Goal: Navigation & Orientation: Find specific page/section

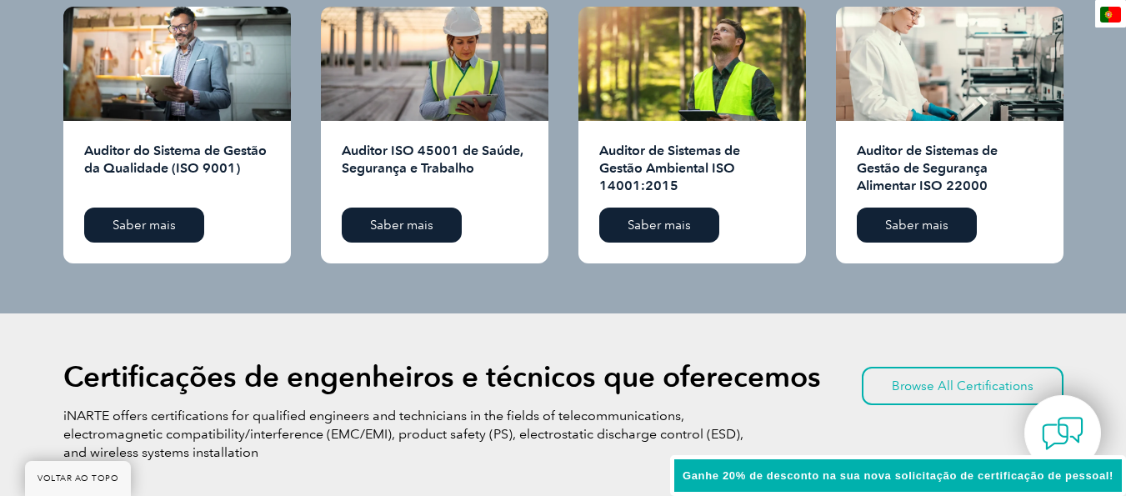
scroll to position [1901, 0]
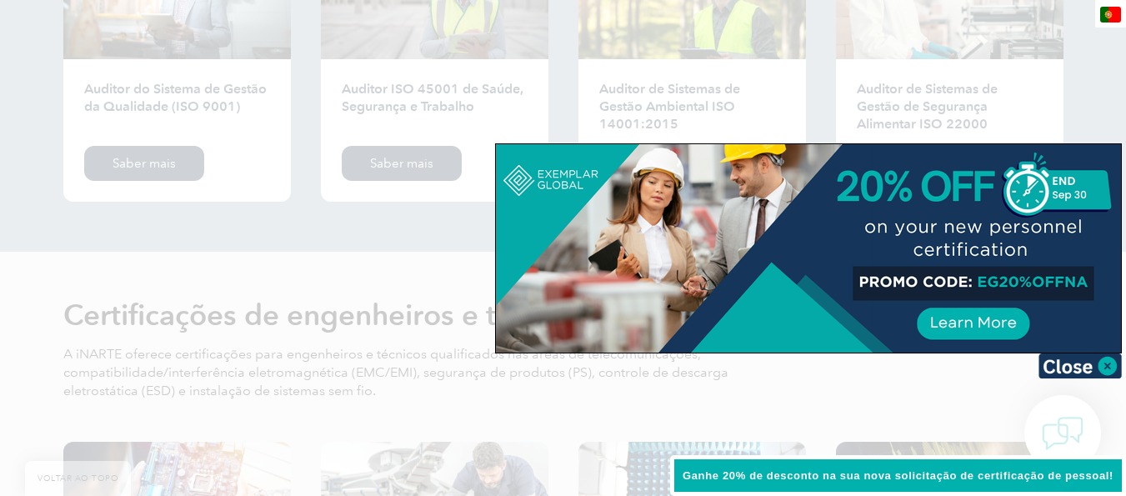
click at [379, 242] on div at bounding box center [563, 248] width 1126 height 496
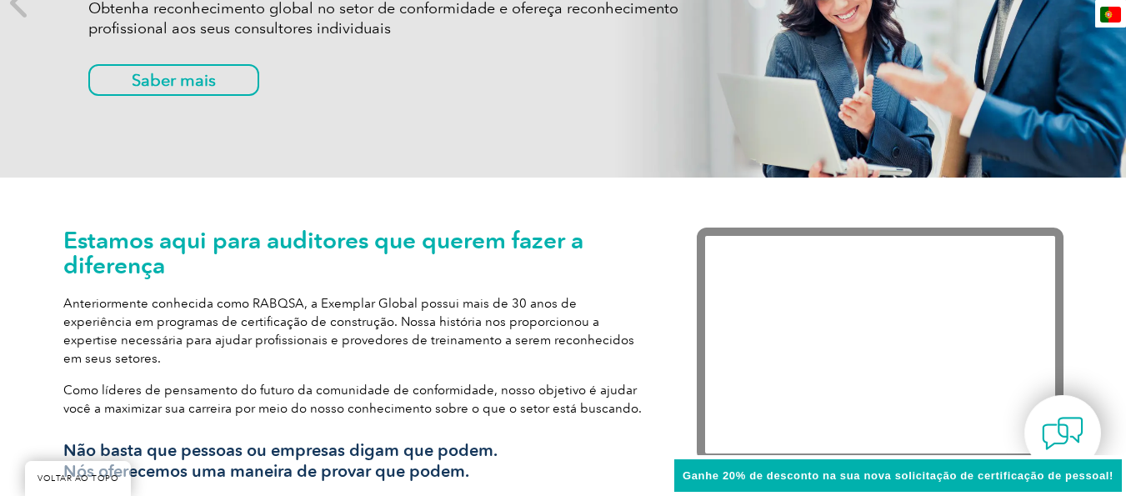
scroll to position [0, 0]
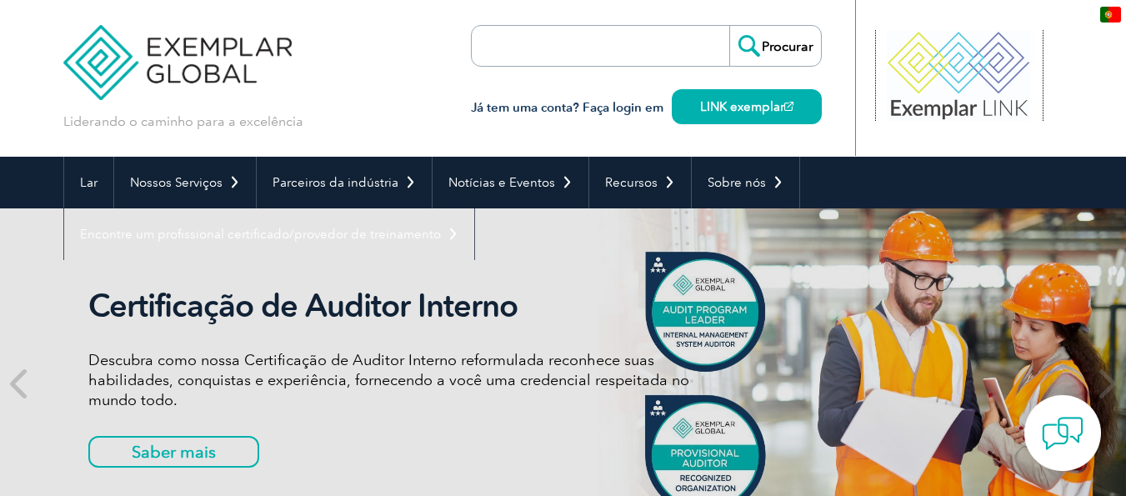
drag, startPoint x: 925, startPoint y: 109, endPoint x: 883, endPoint y: 139, distance: 51.4
click at [884, 140] on div at bounding box center [960, 78] width 208 height 156
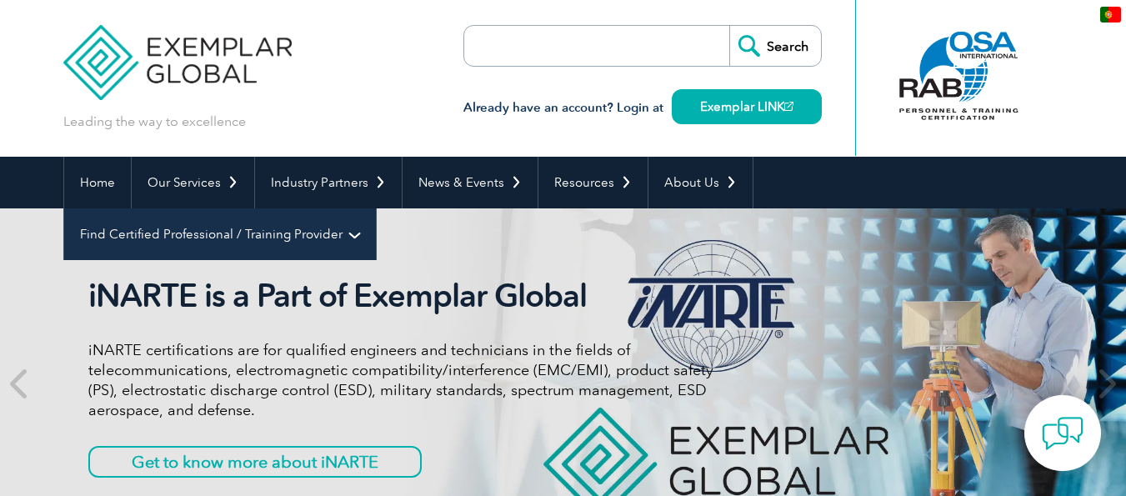
click at [376, 208] on link "Find Certified Professional / Training Provider" at bounding box center [220, 234] width 312 height 52
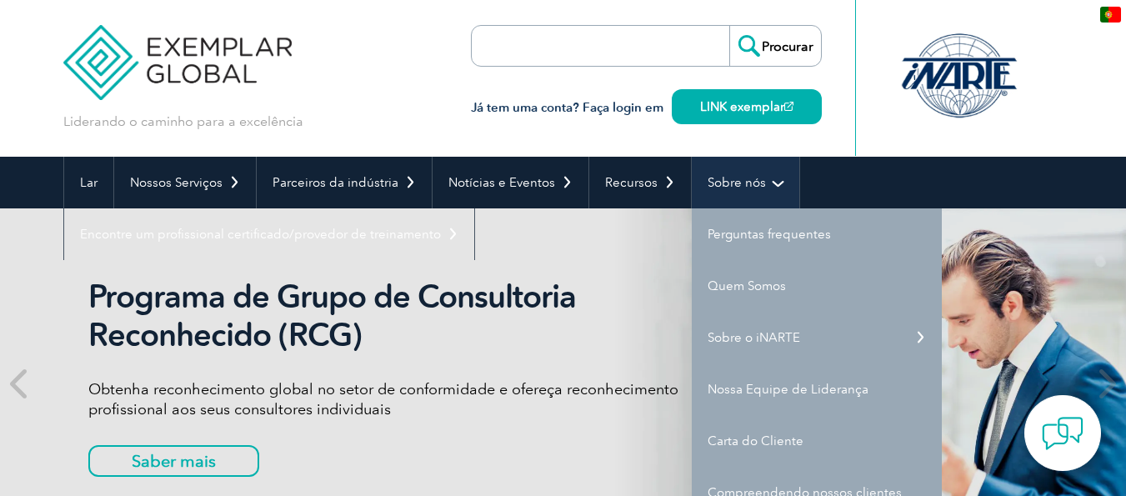
click at [771, 191] on link "Sobre nós" at bounding box center [746, 183] width 108 height 52
click at [775, 189] on link "Sobre nós" at bounding box center [746, 183] width 108 height 52
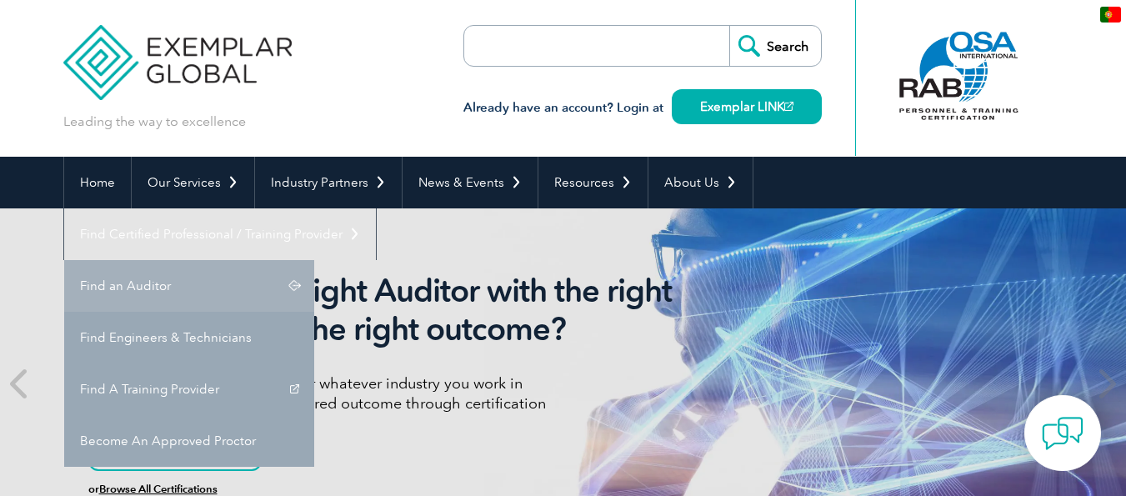
click at [314, 260] on link "Find an Auditor" at bounding box center [189, 286] width 250 height 52
